Goal: Obtain resource: Download file/media

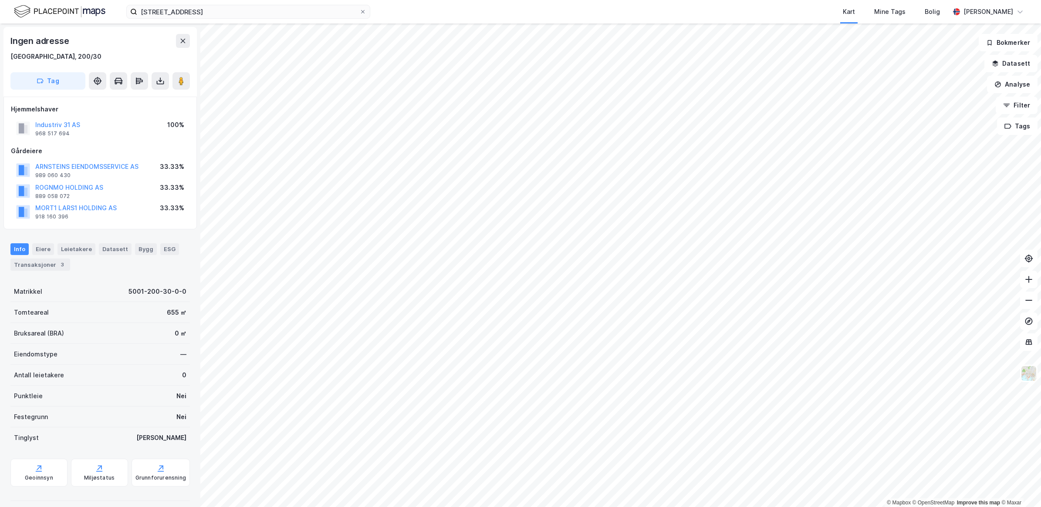
click at [403, 507] on html "Industrivegen 39 Heimdal Kart Mine Tags Bolig [PERSON_NAME] © Mapbox © OpenStre…" at bounding box center [520, 253] width 1041 height 507
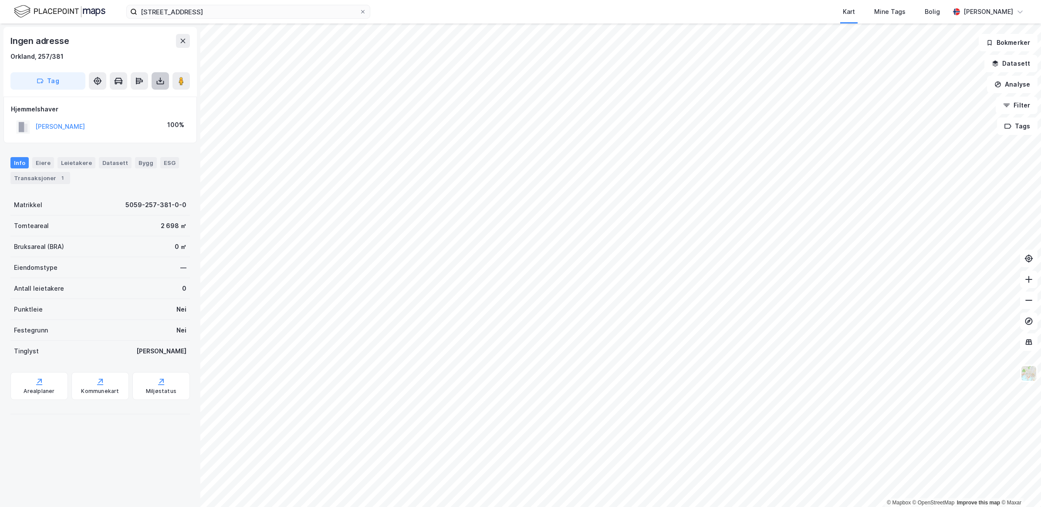
click at [162, 80] on icon at bounding box center [160, 81] width 9 height 9
click at [145, 101] on div "Last ned grunnbok" at bounding box center [122, 98] width 93 height 14
